Goal: Information Seeking & Learning: Learn about a topic

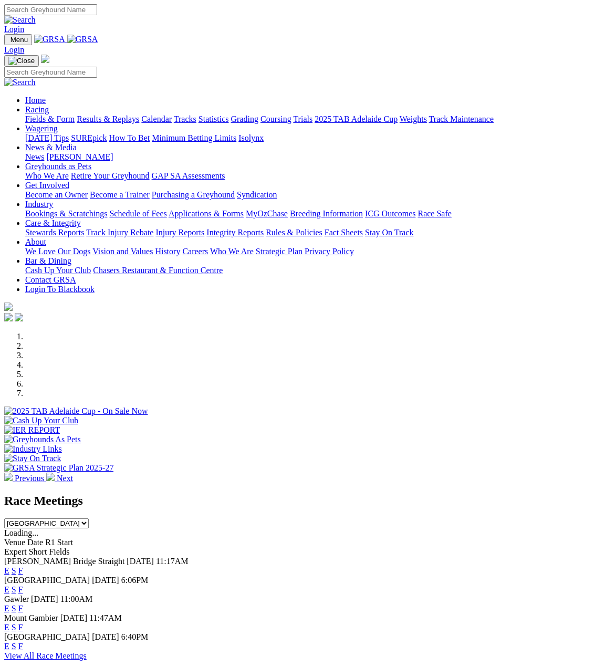
click at [49, 105] on link "Racing" at bounding box center [37, 109] width 24 height 9
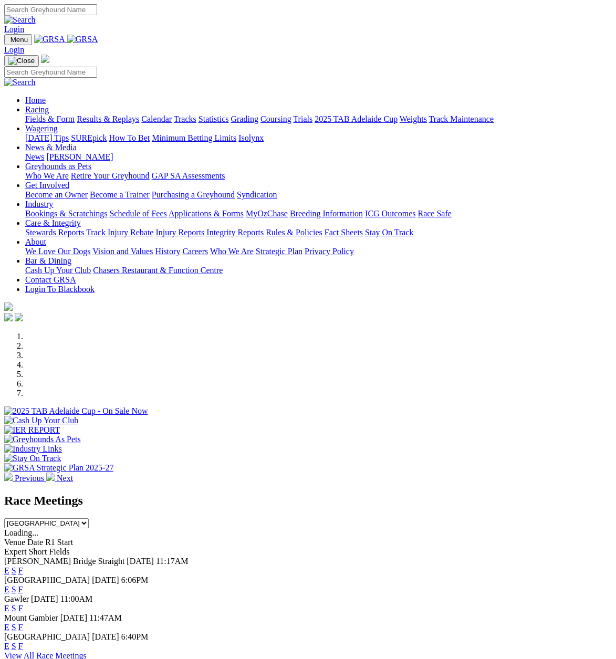
click at [117, 114] on link "Results & Replays" at bounding box center [108, 118] width 62 height 9
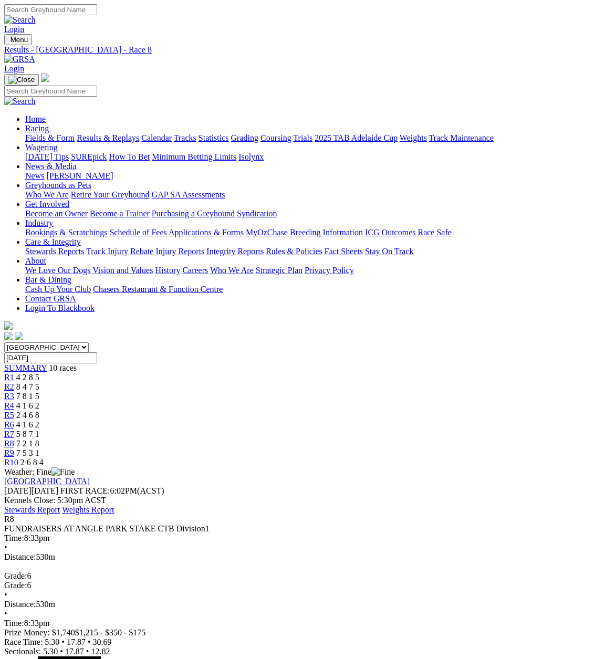
click at [14, 448] on span "R9" at bounding box center [9, 452] width 10 height 9
click at [18, 458] on span "R10" at bounding box center [11, 462] width 14 height 9
click at [29, 133] on link "Fields & Form" at bounding box center [49, 137] width 49 height 9
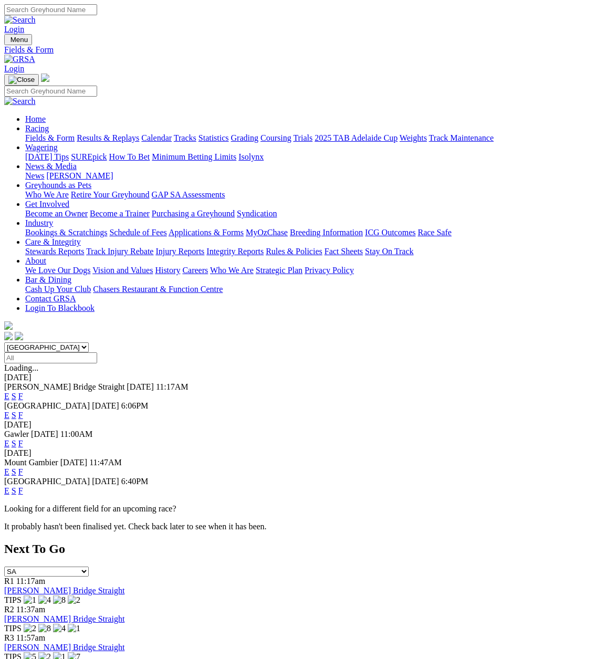
click at [9, 486] on link "E" at bounding box center [6, 490] width 5 height 9
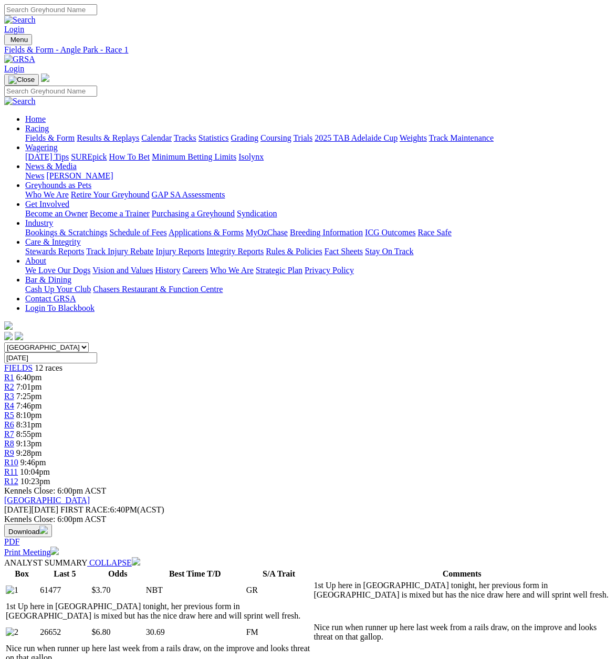
click at [14, 420] on span "R6" at bounding box center [9, 424] width 10 height 9
